Goal: Task Accomplishment & Management: Complete application form

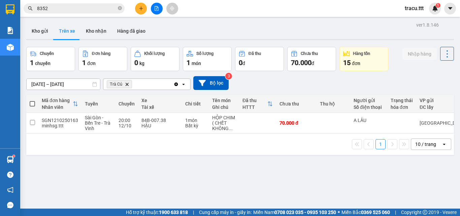
click at [121, 10] on icon "close-circle" at bounding box center [120, 8] width 4 height 4
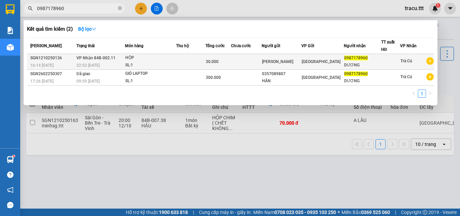
type input "0987178960"
click at [300, 64] on div "[PERSON_NAME]" at bounding box center [281, 61] width 39 height 7
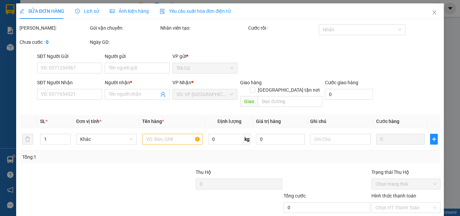
type input "[PERSON_NAME]"
type input "0987178960"
type input "DƯƠNG"
type input "30.000"
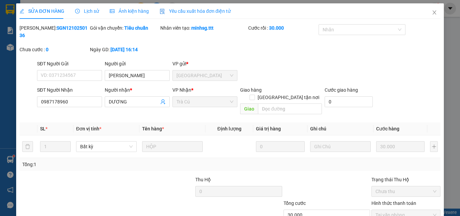
scroll to position [35, 0]
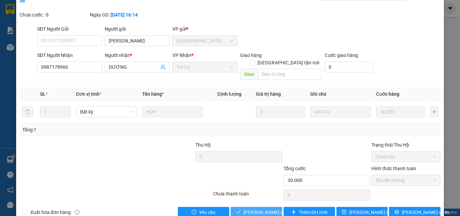
click at [271, 208] on span "[PERSON_NAME] và Giao hàng" at bounding box center [275, 211] width 65 height 7
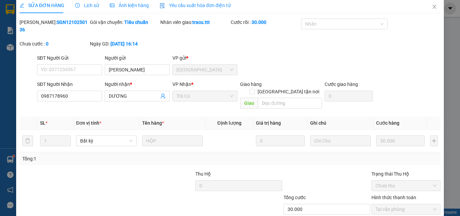
scroll to position [0, 0]
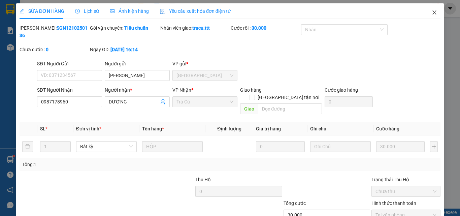
click at [432, 15] on span "Close" at bounding box center [434, 12] width 19 height 19
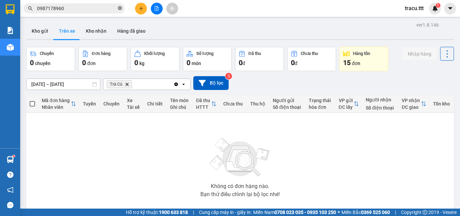
click at [120, 12] on span "0987178960" at bounding box center [74, 8] width 101 height 10
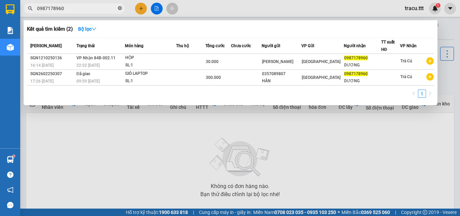
click at [121, 9] on icon "close-circle" at bounding box center [120, 8] width 4 height 4
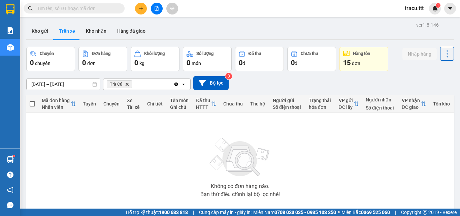
click at [114, 9] on input "text" at bounding box center [76, 8] width 79 height 7
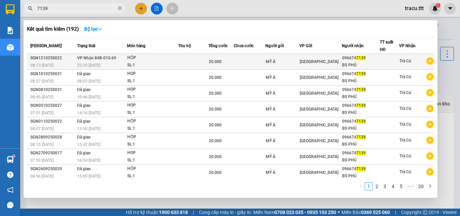
type input "7139"
click at [256, 65] on td at bounding box center [249, 62] width 31 height 16
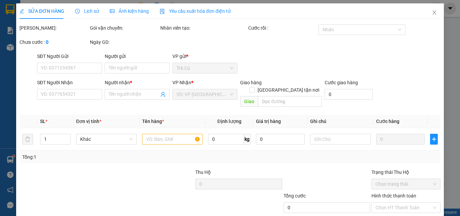
type input "MỸ Á"
type input "0966747139"
type input "BS PHÚ"
type input "20.000"
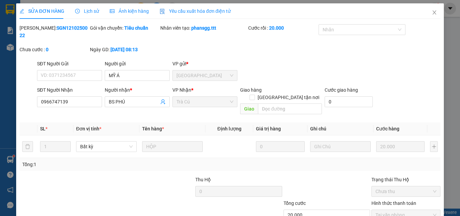
scroll to position [35, 0]
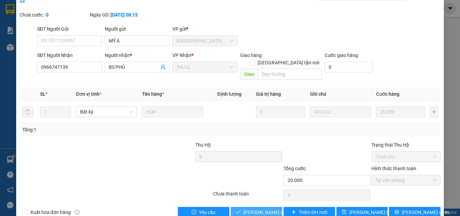
click at [253, 208] on span "[PERSON_NAME] và Giao hàng" at bounding box center [275, 211] width 65 height 7
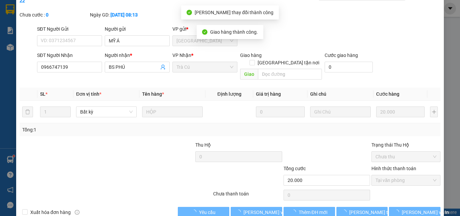
scroll to position [0, 0]
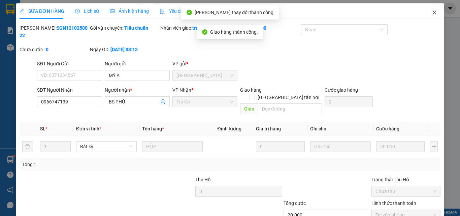
click at [431, 14] on span "Close" at bounding box center [434, 12] width 19 height 19
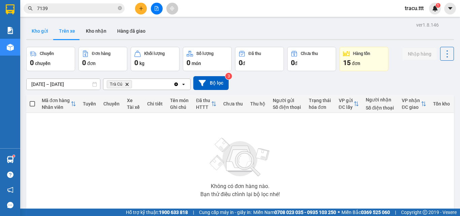
click at [41, 36] on button "Kho gửi" at bounding box center [39, 31] width 27 height 16
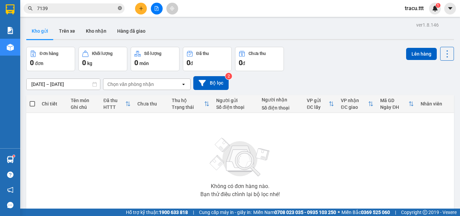
click at [118, 9] on icon "close-circle" at bounding box center [120, 8] width 4 height 4
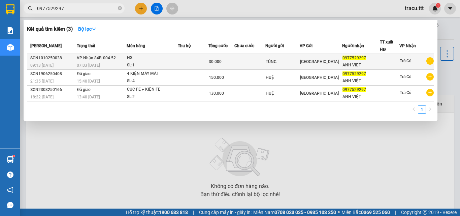
type input "0977529297"
click at [144, 58] on div "HS" at bounding box center [152, 57] width 50 height 7
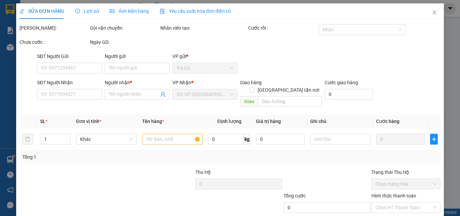
click at [92, 16] on div "Lịch sử" at bounding box center [87, 10] width 24 height 15
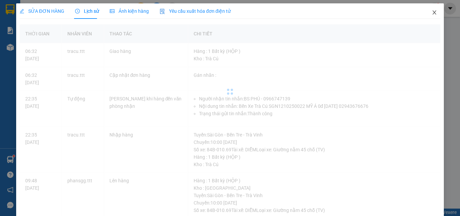
click at [430, 16] on span "Close" at bounding box center [434, 12] width 19 height 19
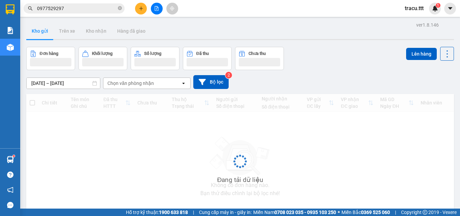
click at [94, 5] on input "0977529297" at bounding box center [76, 8] width 79 height 7
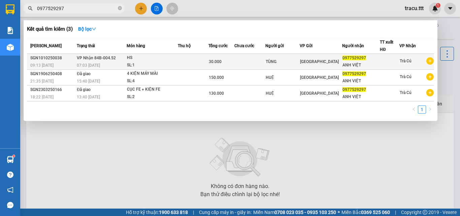
click at [342, 67] on div "ANH VIỆT" at bounding box center [360, 65] width 37 height 7
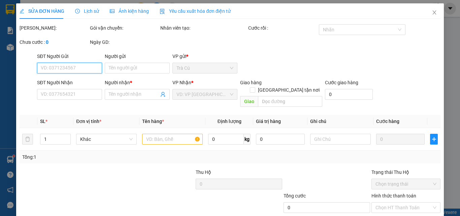
type input "TÙNG"
type input "0977529297"
type input "ANH VIỆT"
type input "30.000"
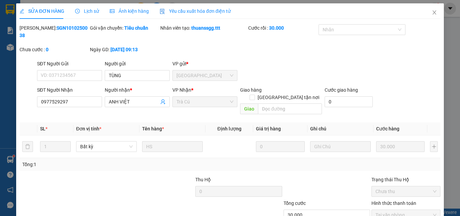
scroll to position [35, 0]
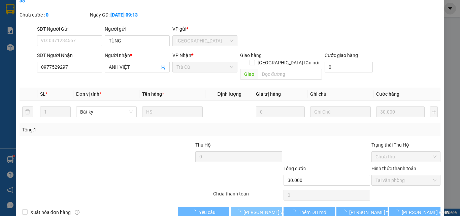
click at [247, 208] on span "[PERSON_NAME] và Giao hàng" at bounding box center [275, 211] width 65 height 7
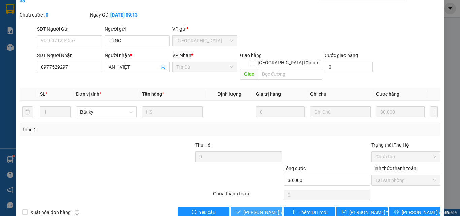
click at [253, 208] on span "[PERSON_NAME] và Giao hàng" at bounding box center [275, 211] width 65 height 7
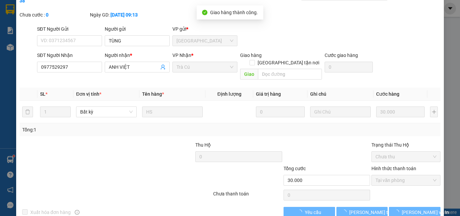
scroll to position [0, 0]
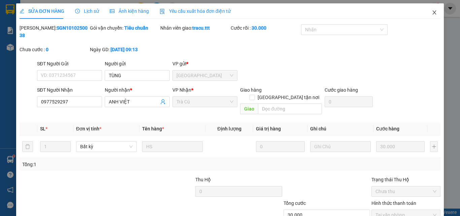
click at [431, 12] on icon "close" at bounding box center [433, 12] width 5 height 5
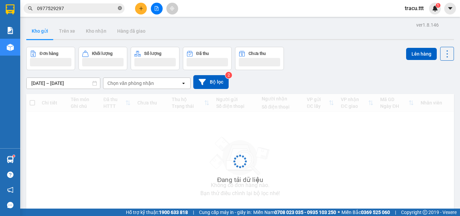
click at [118, 8] on icon "close-circle" at bounding box center [120, 8] width 4 height 4
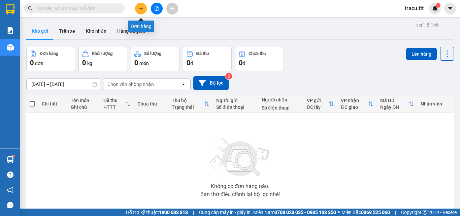
click at [139, 8] on icon "plus" at bounding box center [141, 8] width 5 height 5
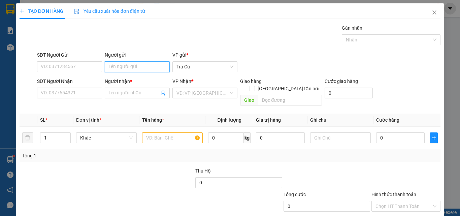
click at [129, 69] on input "Người gửi" at bounding box center [137, 66] width 65 height 11
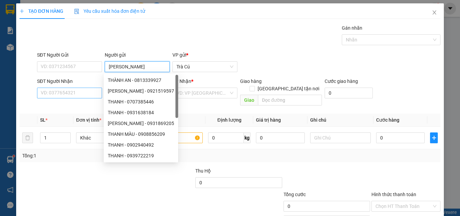
type input "[PERSON_NAME]"
click at [74, 91] on input "SĐT Người Nhận" at bounding box center [69, 93] width 65 height 11
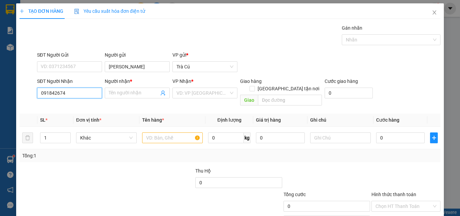
type input "0918426746"
click at [89, 110] on div "0918426746 - TRANG" at bounding box center [69, 106] width 64 height 11
type input "TRANG"
type input "0918426746"
click at [147, 132] on input "text" at bounding box center [172, 137] width 61 height 11
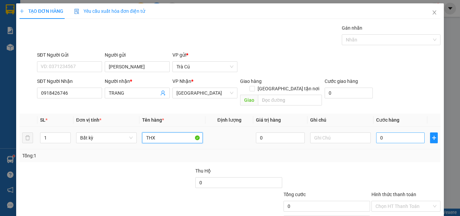
type input "THX"
click at [406, 133] on input "0" at bounding box center [400, 137] width 48 height 11
type input "3"
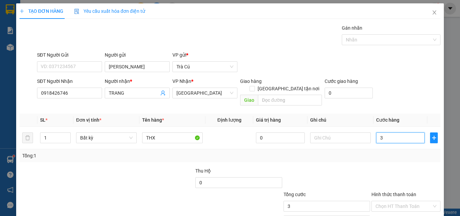
type input "30"
type input "30.000"
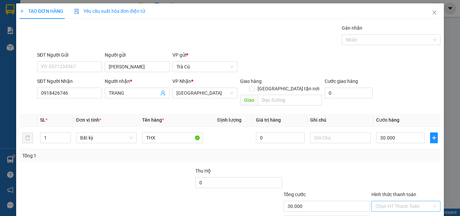
click at [406, 201] on input "Hình thức thanh toán" at bounding box center [403, 206] width 56 height 10
click at [406, 174] on div "Tại văn phòng" at bounding box center [402, 174] width 60 height 7
type input "0"
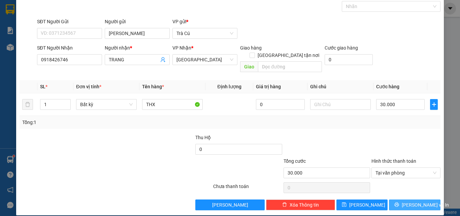
drag, startPoint x: 422, startPoint y: 198, endPoint x: 410, endPoint y: 175, distance: 26.6
click at [422, 201] on span "[PERSON_NAME] và In" at bounding box center [424, 204] width 47 height 7
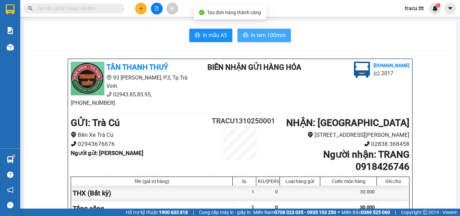
click at [270, 34] on span "In tem 100mm" at bounding box center [268, 35] width 35 height 8
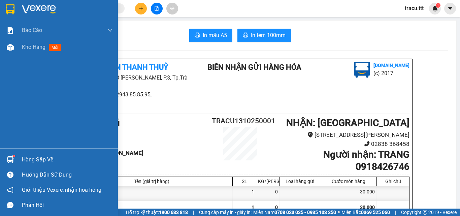
click at [9, 9] on img at bounding box center [10, 9] width 9 height 10
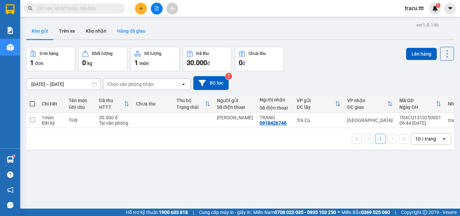
click at [132, 36] on button "Hàng đã giao" at bounding box center [131, 31] width 39 height 16
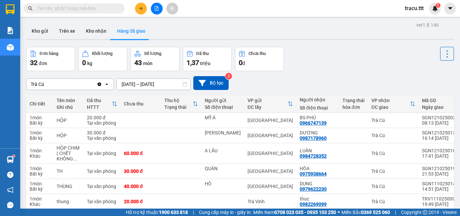
scroll to position [13, 0]
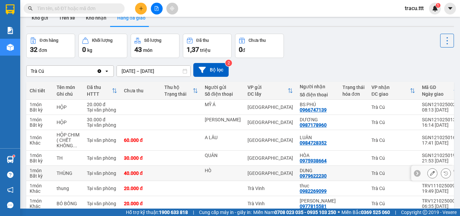
click at [443, 173] on icon at bounding box center [445, 173] width 5 height 5
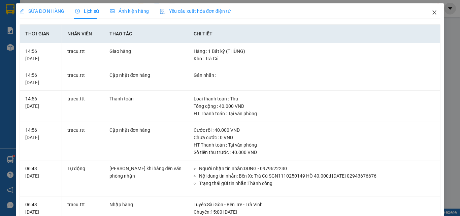
click at [431, 13] on icon "close" at bounding box center [433, 12] width 5 height 5
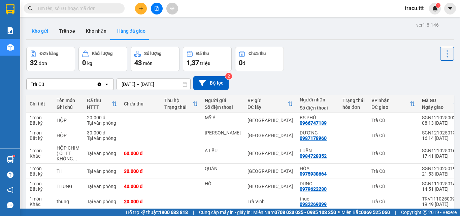
click at [43, 34] on button "Kho gửi" at bounding box center [39, 31] width 27 height 16
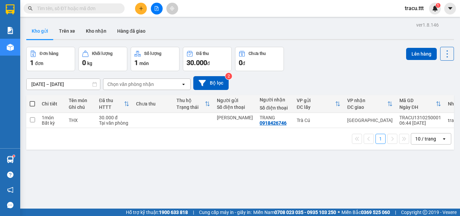
click at [103, 9] on input "text" at bounding box center [76, 8] width 79 height 7
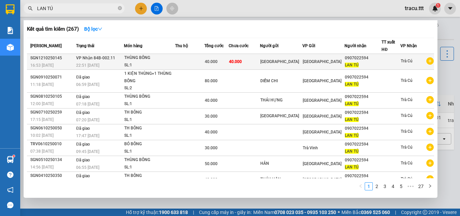
type input "LAN TÚ"
click at [331, 66] on td "[GEOGRAPHIC_DATA]" at bounding box center [323, 62] width 42 height 16
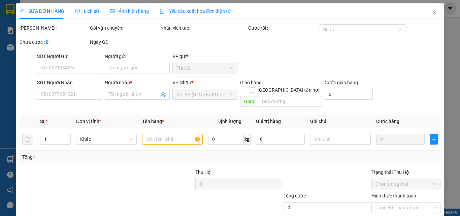
type input "[GEOGRAPHIC_DATA]"
type input "0907022594"
type input "LAN TÚ"
type input "40.000"
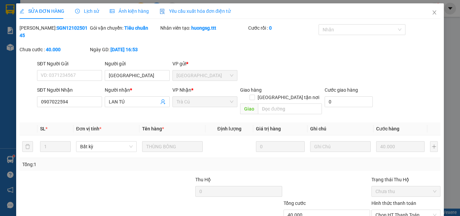
scroll to position [13, 0]
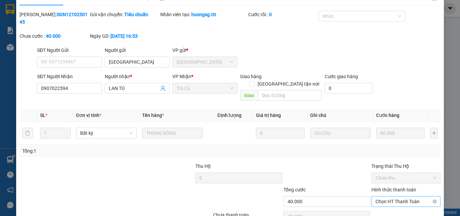
click at [378, 196] on span "Chọn HT Thanh Toán" at bounding box center [405, 201] width 61 height 10
click at [377, 196] on div "Tại văn phòng" at bounding box center [402, 200] width 68 height 11
type input "0"
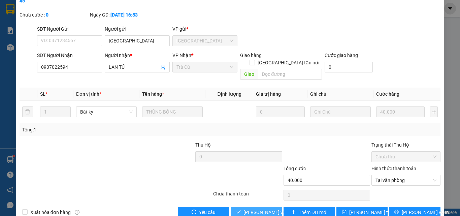
click at [257, 207] on button "[PERSON_NAME] và Giao hàng" at bounding box center [256, 212] width 51 height 11
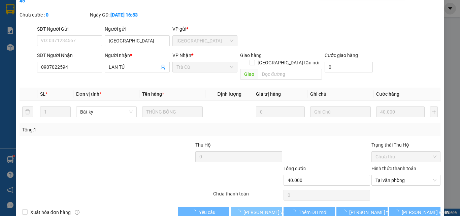
click at [258, 208] on span "[PERSON_NAME] và Giao hàng" at bounding box center [275, 211] width 65 height 7
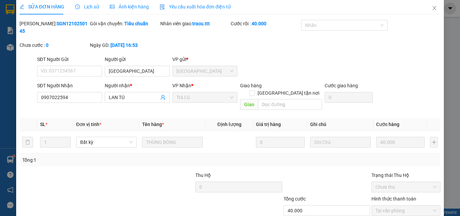
scroll to position [0, 0]
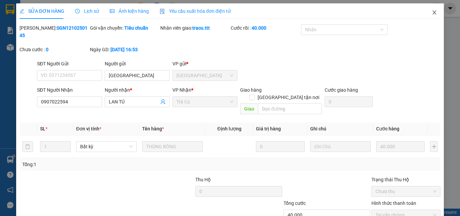
click at [431, 15] on icon "close" at bounding box center [433, 12] width 5 height 5
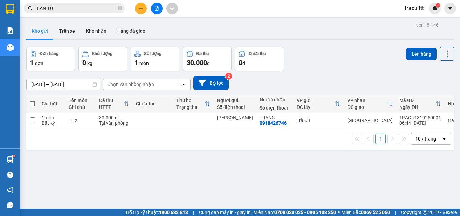
click at [115, 7] on input "LAN TÚ" at bounding box center [76, 8] width 79 height 7
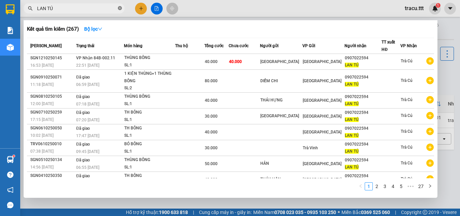
click at [120, 9] on icon "close-circle" at bounding box center [120, 8] width 4 height 4
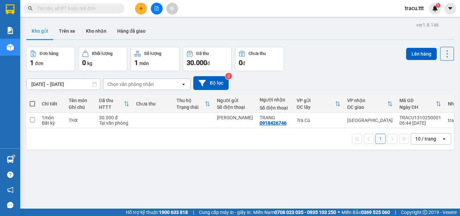
click at [111, 9] on input "text" at bounding box center [76, 8] width 79 height 7
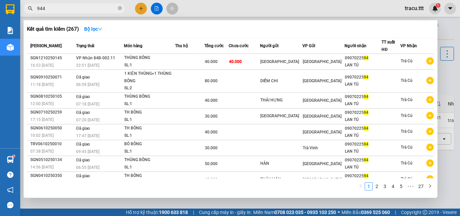
type input "9445"
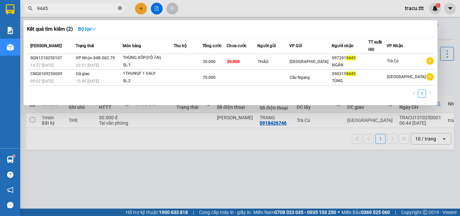
click at [121, 9] on icon "close-circle" at bounding box center [120, 8] width 4 height 4
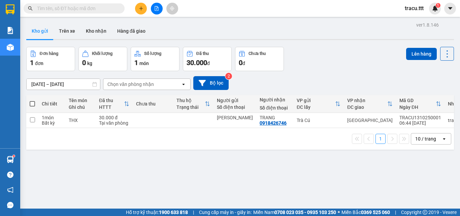
click at [117, 9] on span at bounding box center [74, 8] width 101 height 10
click at [107, 10] on input "text" at bounding box center [76, 8] width 79 height 7
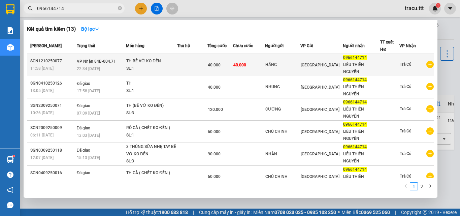
type input "0966144714"
click at [256, 67] on td "40.000" at bounding box center [249, 65] width 32 height 22
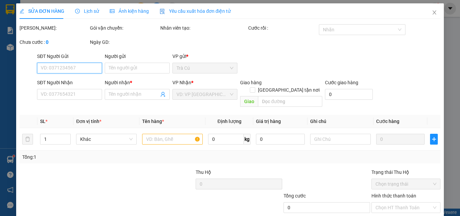
type input "HẰNG"
type input "0966144714"
type input "LIÊU THIÊN NGUYỄN"
type input "40.000"
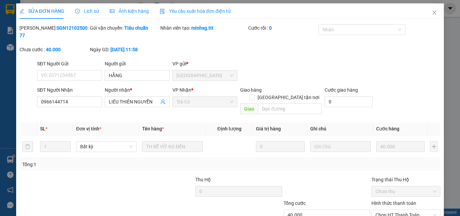
scroll to position [35, 0]
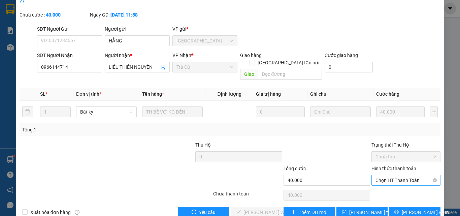
click at [394, 175] on span "Chọn HT Thanh Toán" at bounding box center [405, 180] width 61 height 10
click at [389, 180] on div "Tại văn phòng" at bounding box center [402, 178] width 60 height 7
type input "0"
click at [264, 208] on span "[PERSON_NAME] và Giao hàng" at bounding box center [275, 211] width 65 height 7
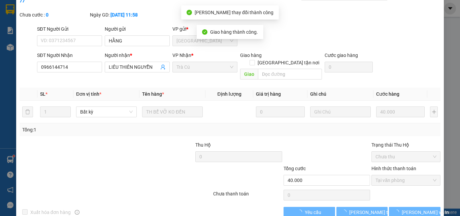
scroll to position [0, 0]
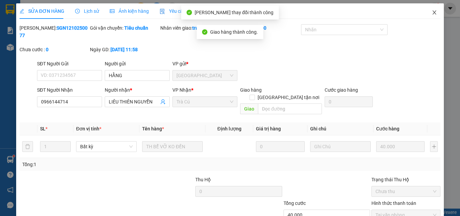
click at [431, 10] on icon "close" at bounding box center [433, 12] width 5 height 5
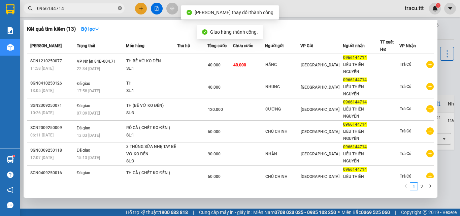
click at [120, 10] on icon "close-circle" at bounding box center [120, 8] width 4 height 4
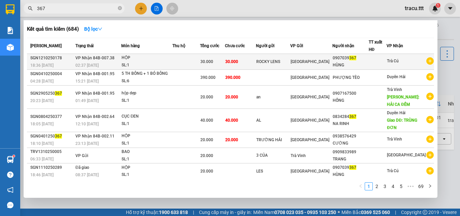
type input "367"
click at [321, 59] on div "[GEOGRAPHIC_DATA]" at bounding box center [310, 61] width 41 height 7
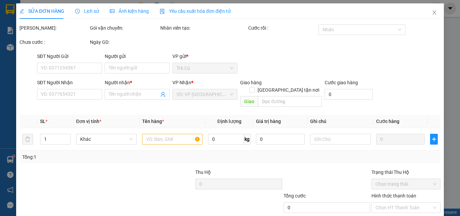
scroll to position [35, 0]
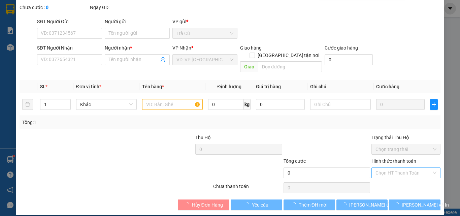
click at [403, 168] on input "Hình thức thanh toán" at bounding box center [403, 173] width 56 height 10
type input "ROCKY LENS"
type input "0907039367"
type input "HÙNG"
type input "30.000"
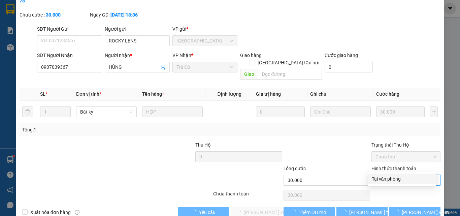
click at [386, 180] on div "Tại văn phòng" at bounding box center [402, 178] width 60 height 7
type input "0"
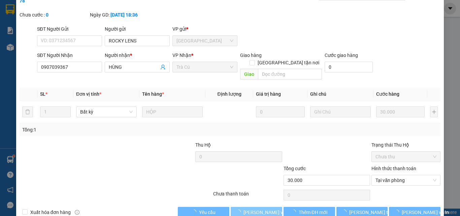
click at [268, 208] on span "[PERSON_NAME] và Giao hàng" at bounding box center [275, 211] width 65 height 7
click at [264, 207] on button "[PERSON_NAME] và Giao hàng" at bounding box center [256, 212] width 51 height 11
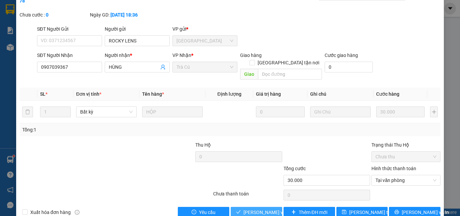
click at [258, 208] on span "[PERSON_NAME] và Giao hàng" at bounding box center [275, 211] width 65 height 7
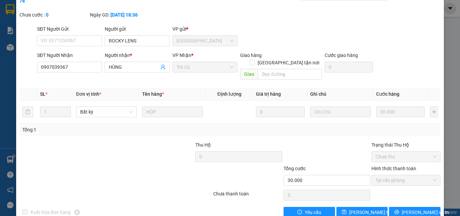
scroll to position [0, 0]
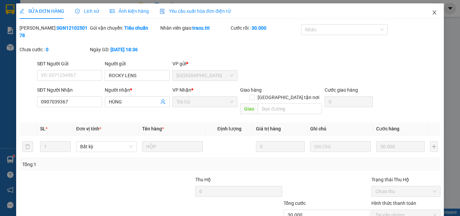
drag, startPoint x: 429, startPoint y: 14, endPoint x: 312, endPoint y: 6, distance: 117.4
click at [431, 14] on icon "close" at bounding box center [433, 12] width 5 height 5
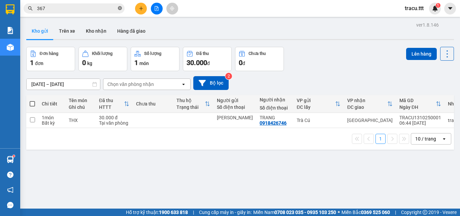
click at [120, 9] on icon "close-circle" at bounding box center [120, 8] width 4 height 4
click at [112, 7] on input "text" at bounding box center [76, 8] width 79 height 7
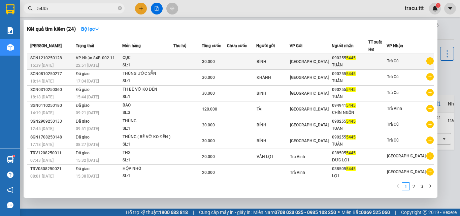
type input "5445"
click at [226, 61] on div "30.000" at bounding box center [214, 61] width 24 height 7
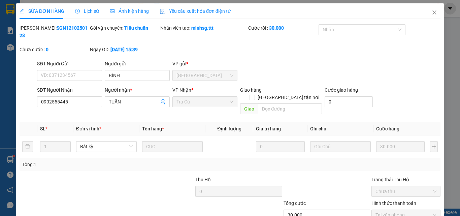
type input "BÍNH"
type input "0902555445"
type input "TUẤN"
type input "30.000"
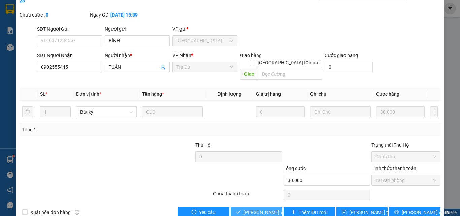
click at [269, 208] on span "[PERSON_NAME] và Giao hàng" at bounding box center [275, 211] width 65 height 7
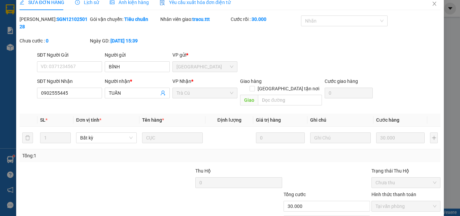
scroll to position [0, 0]
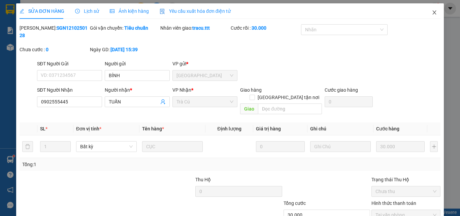
click at [433, 13] on span "Close" at bounding box center [434, 12] width 19 height 19
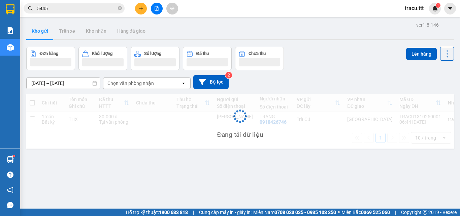
click at [119, 9] on icon "close-circle" at bounding box center [120, 8] width 4 height 4
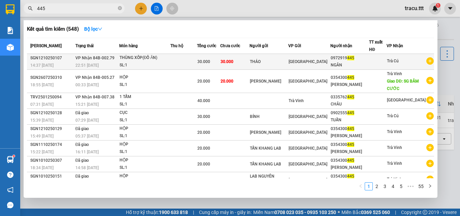
type input "445"
click at [307, 63] on span "[GEOGRAPHIC_DATA]" at bounding box center [307, 61] width 39 height 5
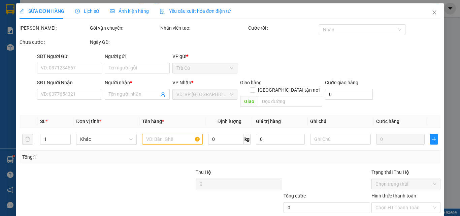
type input "THẢO"
type input "0972919445"
type input "NGÂN"
type input "30.000"
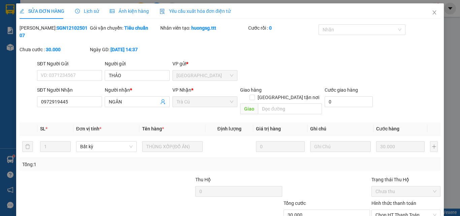
scroll to position [35, 0]
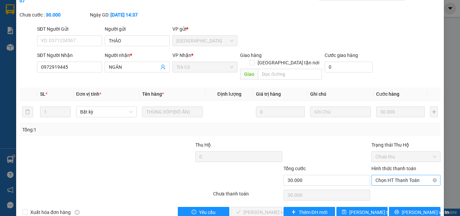
click at [396, 175] on span "Chọn HT Thanh Toán" at bounding box center [405, 180] width 61 height 10
click at [391, 177] on div "Tại văn phòng" at bounding box center [402, 178] width 60 height 7
type input "0"
drag, startPoint x: 266, startPoint y: 198, endPoint x: 334, endPoint y: 177, distance: 71.0
click at [267, 208] on span "[PERSON_NAME] và Giao hàng" at bounding box center [275, 211] width 65 height 7
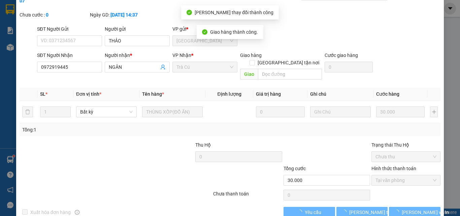
scroll to position [0, 0]
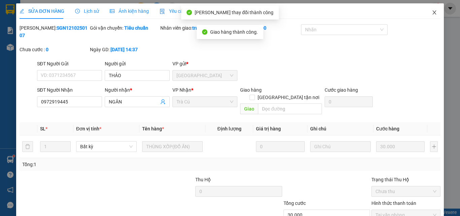
click at [431, 14] on icon "close" at bounding box center [433, 12] width 5 height 5
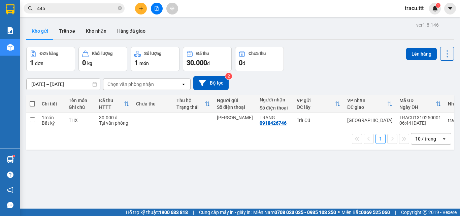
drag, startPoint x: 33, startPoint y: 103, endPoint x: 359, endPoint y: 69, distance: 327.2
click at [34, 103] on span at bounding box center [32, 103] width 5 height 5
click at [32, 100] on input "checkbox" at bounding box center [32, 100] width 0 height 0
checkbox input "true"
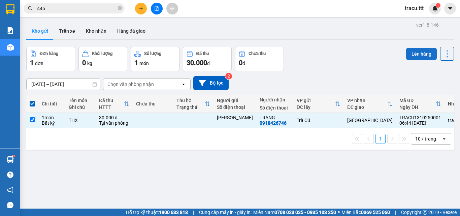
click at [407, 49] on button "Lên hàng" at bounding box center [421, 54] width 31 height 12
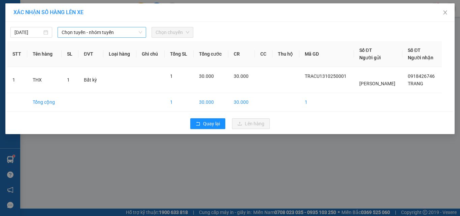
click at [62, 35] on span "Chọn tuyến - nhóm tuyến" at bounding box center [102, 32] width 80 height 10
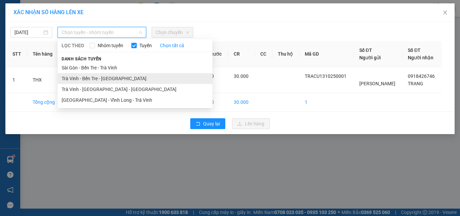
click at [71, 77] on li "Trà Vinh - Bến Tre - [GEOGRAPHIC_DATA]" at bounding box center [135, 78] width 155 height 11
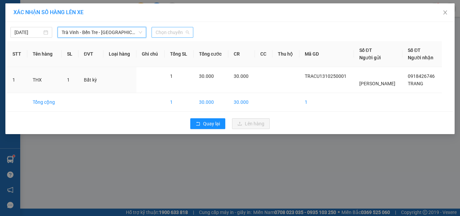
click at [170, 33] on span "Chọn chuyến" at bounding box center [172, 32] width 34 height 10
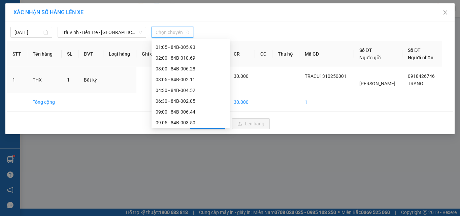
scroll to position [53, 0]
click at [198, 109] on div "09:05 - 84B-003.50" at bounding box center [190, 110] width 70 height 7
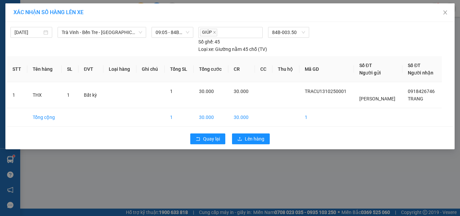
click at [252, 147] on div "[DATE] Trà Vinh - [GEOGRAPHIC_DATA] Tre - [GEOGRAPHIC_DATA] LỌC THEO Nhóm tuyến…" at bounding box center [229, 85] width 449 height 127
click at [254, 141] on span "Lên hàng" at bounding box center [255, 138] width 20 height 7
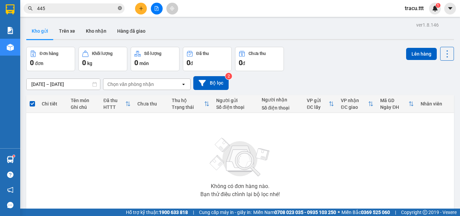
click at [119, 9] on icon "close-circle" at bounding box center [120, 8] width 4 height 4
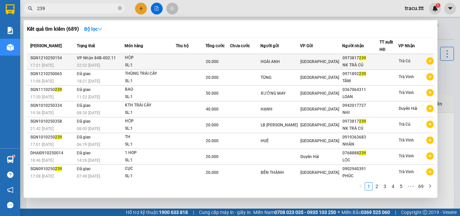
type input "239"
click at [334, 62] on div "[GEOGRAPHIC_DATA]" at bounding box center [321, 61] width 42 height 7
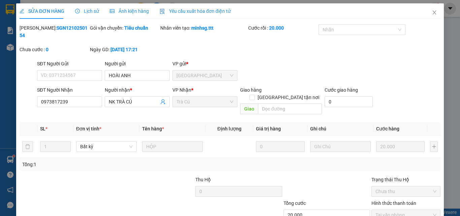
type input "HOÀI ANH"
type input "0973817239"
type input "NK TRÀ CÚ"
type input "20.000"
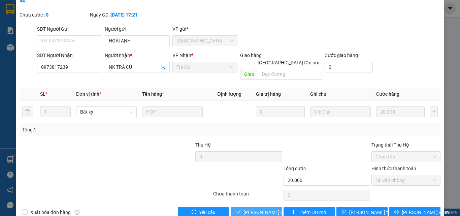
click at [267, 208] on span "[PERSON_NAME] và Giao hàng" at bounding box center [275, 211] width 65 height 7
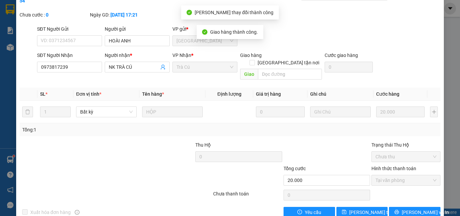
scroll to position [2, 0]
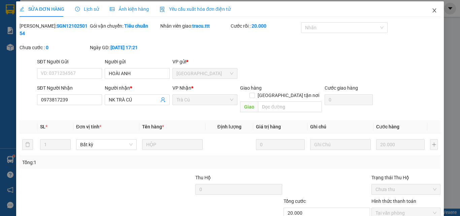
click at [431, 13] on icon "close" at bounding box center [433, 10] width 5 height 5
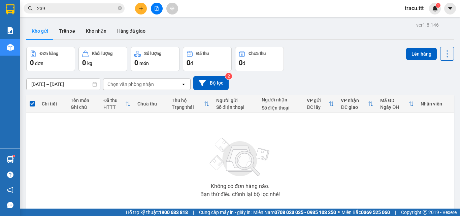
click at [121, 10] on icon "close-circle" at bounding box center [120, 8] width 4 height 4
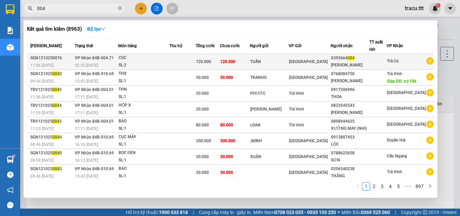
type input "004"
click at [330, 60] on div "[GEOGRAPHIC_DATA]" at bounding box center [309, 61] width 41 height 7
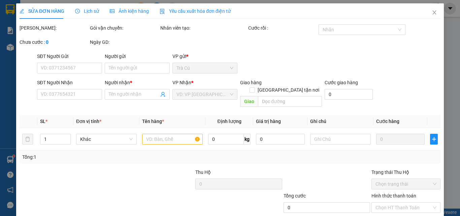
type input "TUẤN"
type input "0392664004"
type input "[PERSON_NAME]"
type input "120.000"
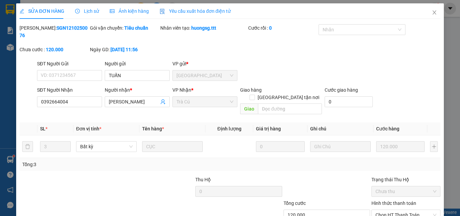
scroll to position [35, 0]
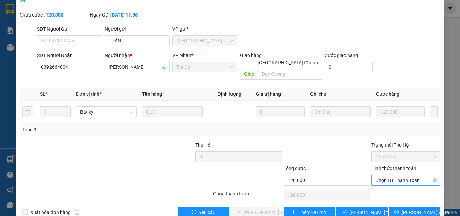
click at [375, 175] on span "Chọn HT Thanh Toán" at bounding box center [405, 180] width 61 height 10
click at [374, 173] on div "Total Paid Fee 0 Total UnPaid Fee 120.000 Cash Collection Total Fee Mã ĐH: SGN1…" at bounding box center [230, 104] width 421 height 228
click at [380, 175] on span "Chọn HT Thanh Toán" at bounding box center [405, 180] width 61 height 10
click at [379, 177] on div "Tại văn phòng" at bounding box center [402, 178] width 60 height 7
type input "0"
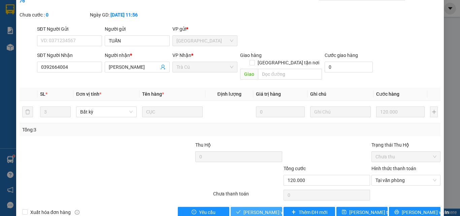
click at [270, 208] on span "[PERSON_NAME] và Giao hàng" at bounding box center [275, 211] width 65 height 7
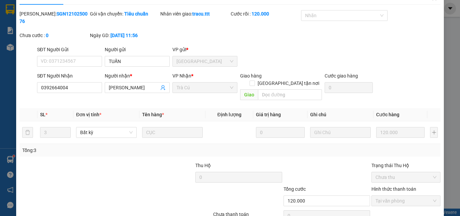
scroll to position [0, 0]
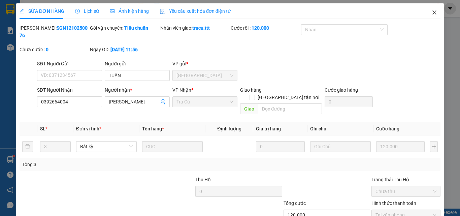
click at [429, 16] on span "Close" at bounding box center [434, 12] width 19 height 19
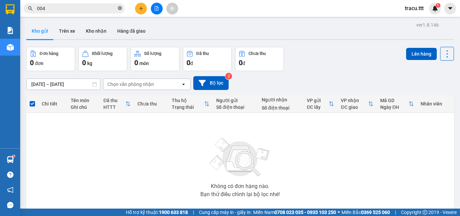
click at [118, 10] on span at bounding box center [120, 8] width 4 height 6
click at [336, 53] on div "Đơn hàng 0 đơn Khối lượng 0 kg Số lượng 0 món Đã thu 0 đ Chưa thu 0 đ Lên hàng" at bounding box center [239, 59] width 427 height 24
click at [70, 26] on button "Trên xe" at bounding box center [67, 31] width 27 height 16
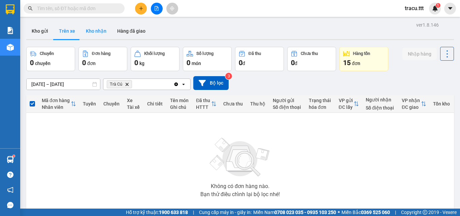
click at [100, 29] on button "Kho nhận" at bounding box center [95, 31] width 31 height 16
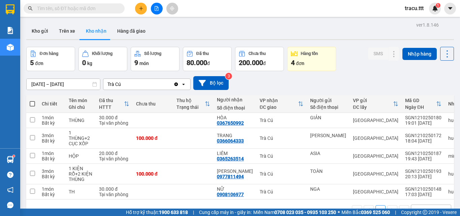
click at [36, 84] on input "[DATE] – [DATE]" at bounding box center [63, 84] width 73 height 11
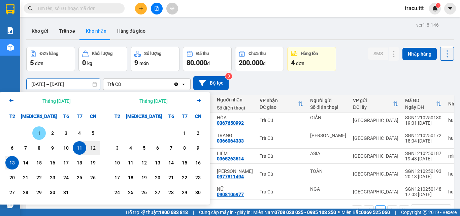
click at [42, 132] on div "1" at bounding box center [38, 133] width 9 height 8
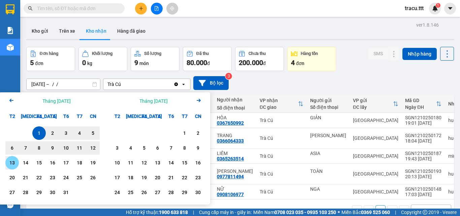
click at [14, 159] on div "13" at bounding box center [11, 163] width 9 height 8
type input "[DATE] – [DATE]"
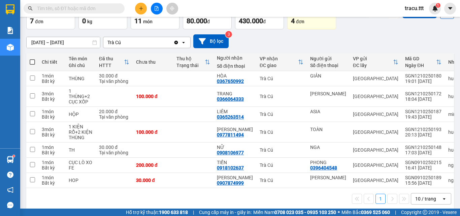
scroll to position [51, 0]
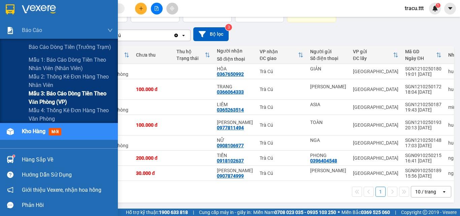
click at [48, 101] on span "Mẫu 3: Báo cáo dòng tiền theo văn phòng (VP)" at bounding box center [71, 97] width 84 height 17
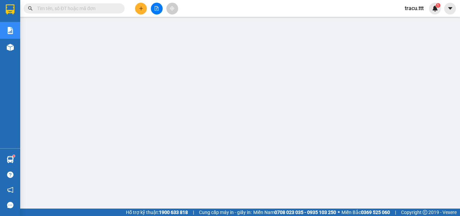
click at [61, 6] on input "text" at bounding box center [76, 8] width 79 height 7
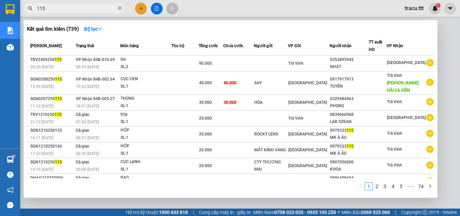
scroll to position [41, 0]
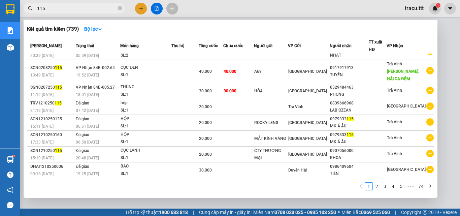
type input "115"
click at [196, 5] on div at bounding box center [230, 108] width 460 height 216
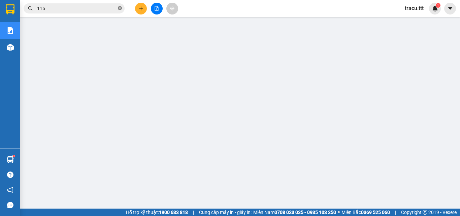
click at [119, 8] on icon "close-circle" at bounding box center [120, 8] width 4 height 4
type input "5"
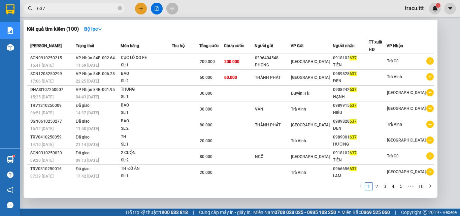
type input "637"
click at [196, 10] on div at bounding box center [230, 108] width 460 height 216
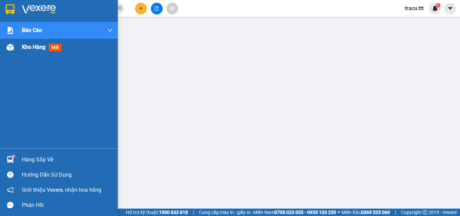
click at [40, 51] on div "Kho hàng mới" at bounding box center [43, 47] width 42 height 8
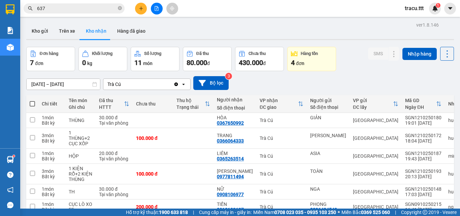
scroll to position [51, 0]
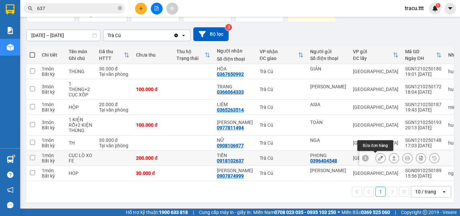
click at [378, 156] on icon at bounding box center [380, 157] width 5 height 5
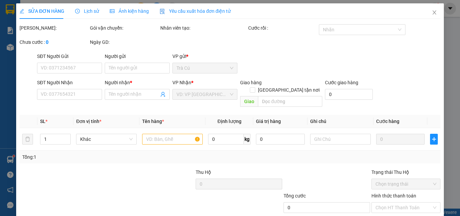
type input "0396404548"
type input "PHONG"
type input "0918102637"
type input "TIẾN"
type input "200.000"
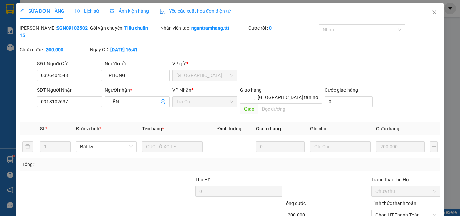
scroll to position [35, 0]
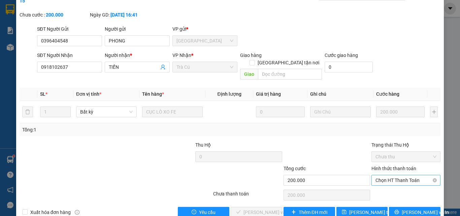
click at [388, 175] on span "Chọn HT Thanh Toán" at bounding box center [405, 180] width 61 height 10
click at [393, 177] on div "Tại văn phòng" at bounding box center [402, 178] width 60 height 7
type input "0"
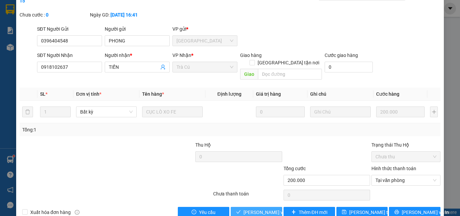
click at [261, 208] on span "[PERSON_NAME] và Giao hàng" at bounding box center [275, 211] width 65 height 7
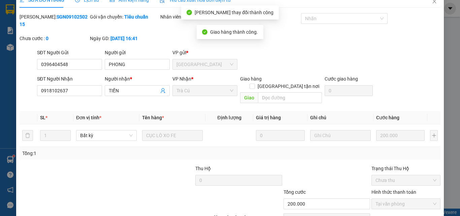
scroll to position [0, 0]
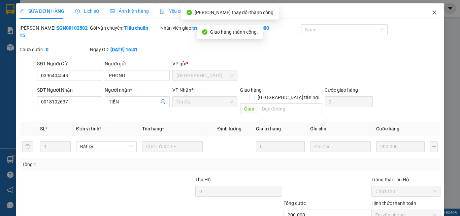
click at [431, 14] on icon "close" at bounding box center [433, 12] width 5 height 5
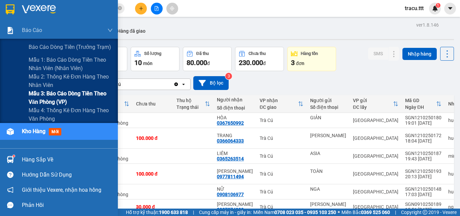
click at [56, 102] on span "Mẫu 3: Báo cáo dòng tiền theo văn phòng (VP)" at bounding box center [71, 97] width 84 height 17
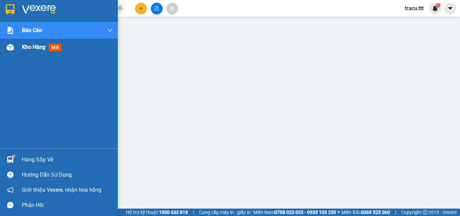
click at [21, 48] on div "Kho hàng mới" at bounding box center [59, 47] width 118 height 17
